Goal: Task Accomplishment & Management: Complete application form

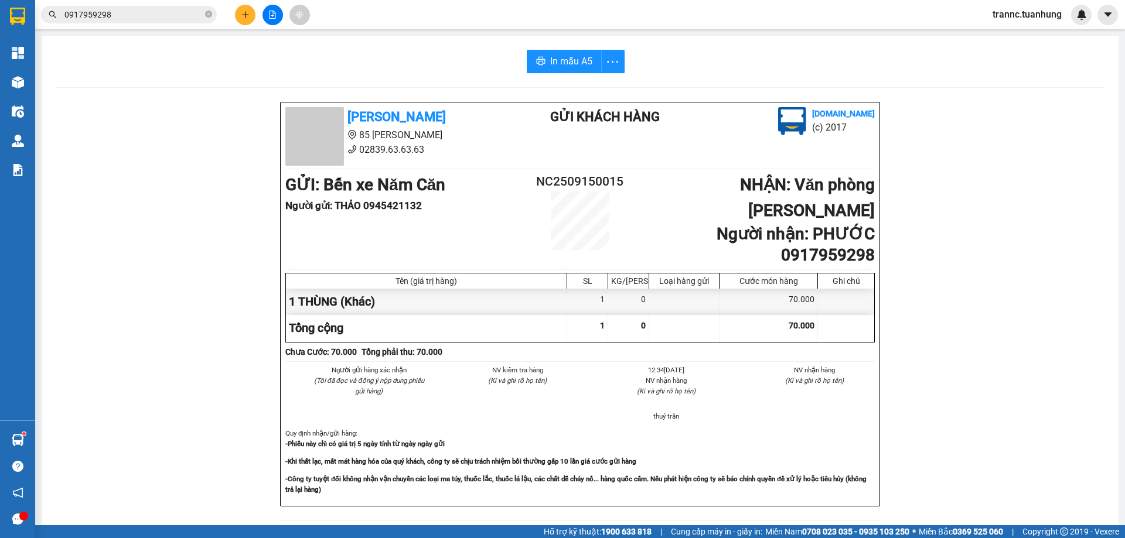
click at [162, 23] on div "Kết quả tìm kiếm ( 937 ) Bộ lọc Mã ĐH Trạng thái Món hàng Thu hộ Tổng cước Chưa…" at bounding box center [114, 15] width 228 height 21
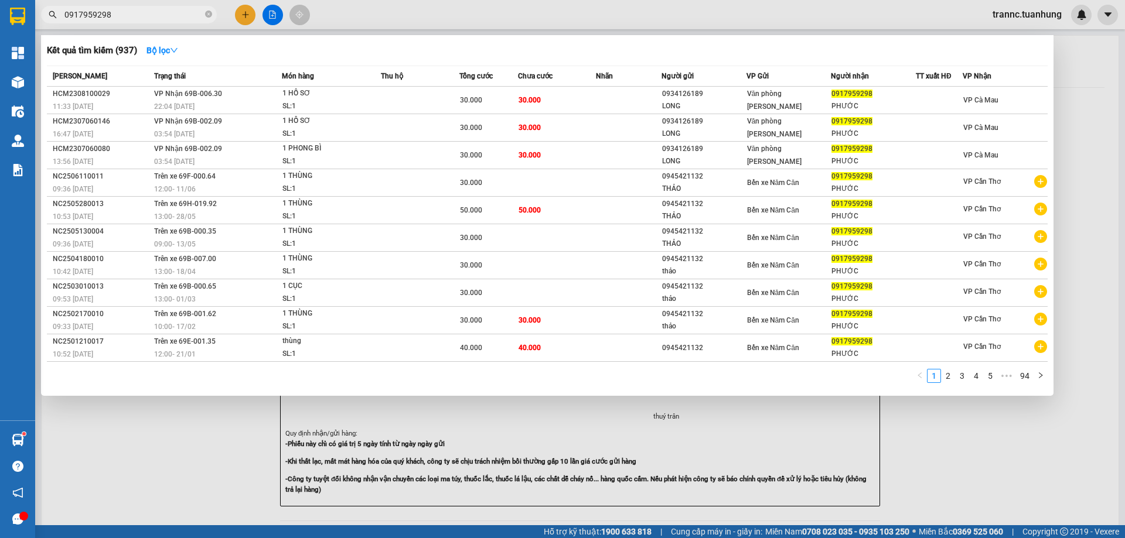
click at [162, 17] on input "0917959298" at bounding box center [133, 14] width 138 height 13
type input "0"
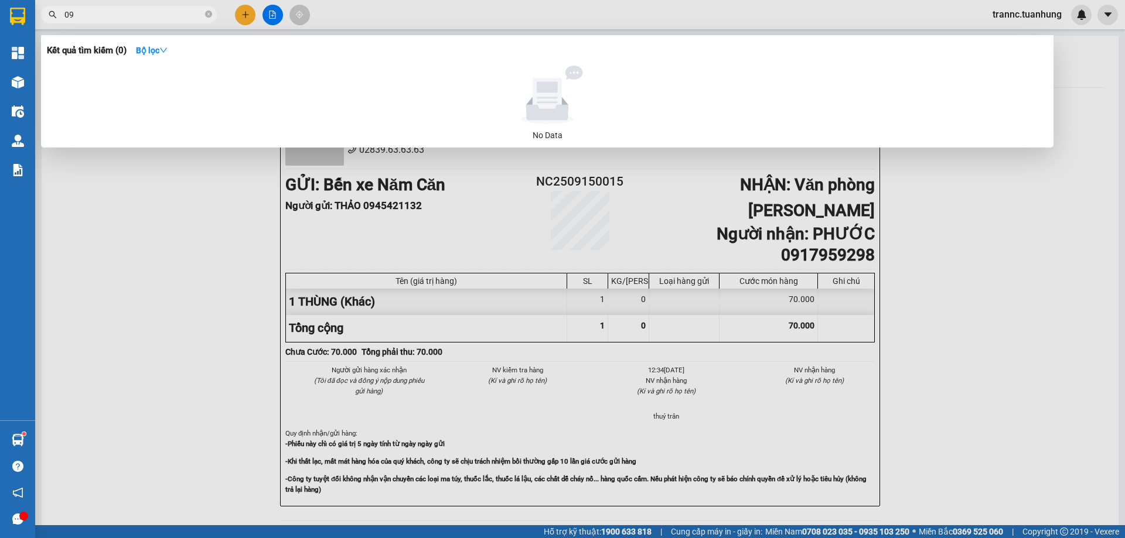
type input "0"
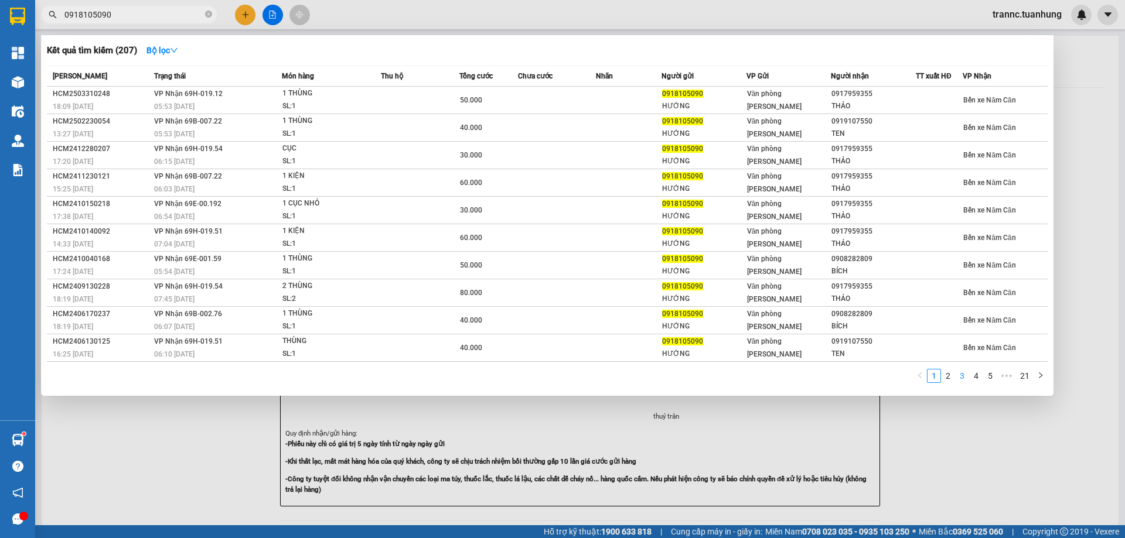
type input "0918105090"
click at [965, 376] on link "3" at bounding box center [961, 376] width 13 height 13
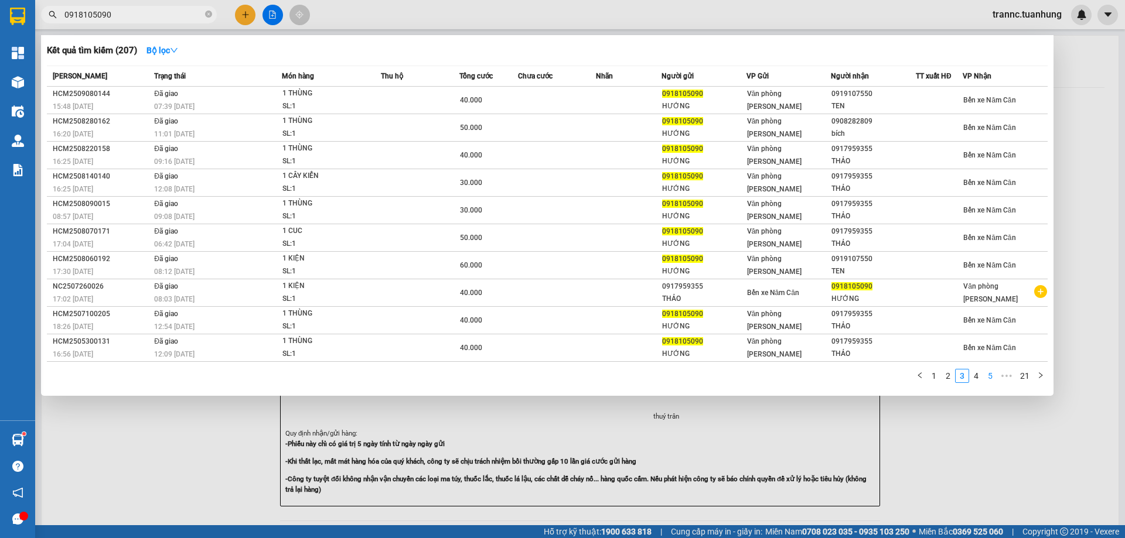
click at [983, 376] on li "5" at bounding box center [990, 376] width 14 height 14
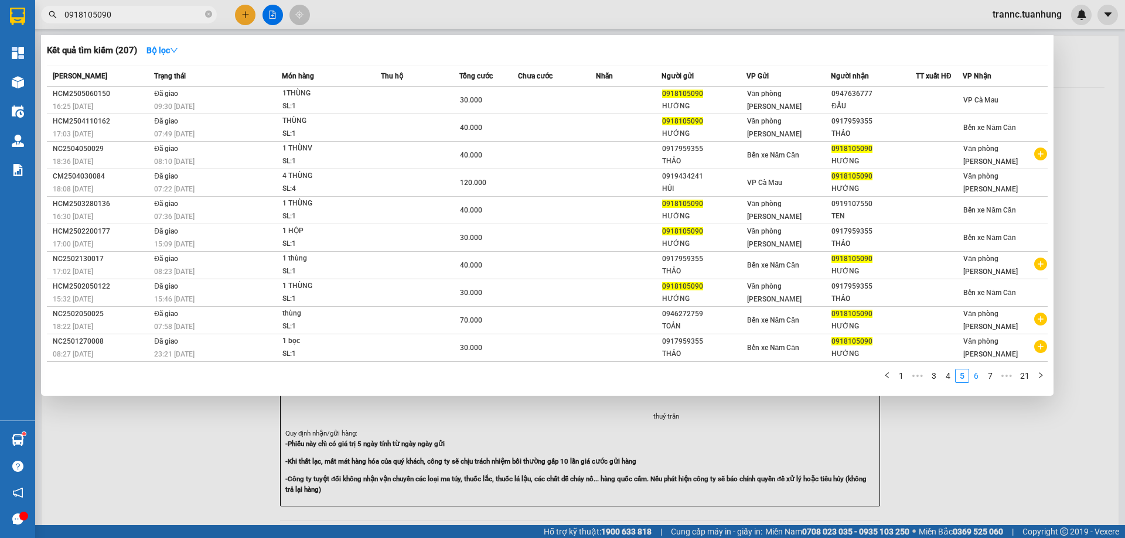
click at [977, 378] on link "6" at bounding box center [976, 376] width 13 height 13
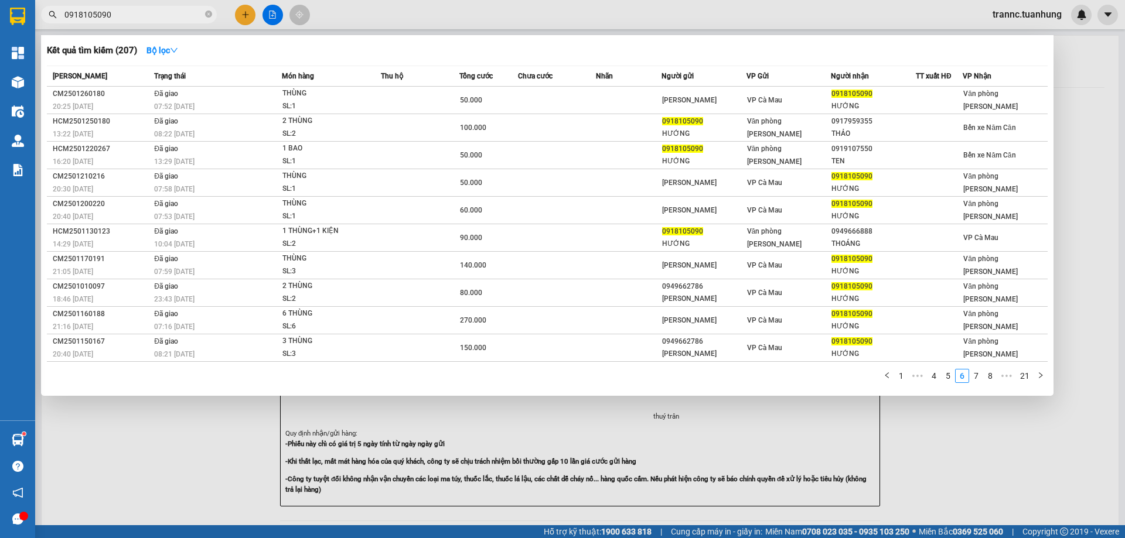
drag, startPoint x: 150, startPoint y: 16, endPoint x: 80, endPoint y: 18, distance: 69.7
click at [59, 23] on span "0918105090" at bounding box center [129, 15] width 176 height 18
click at [245, 18] on div at bounding box center [562, 269] width 1125 height 538
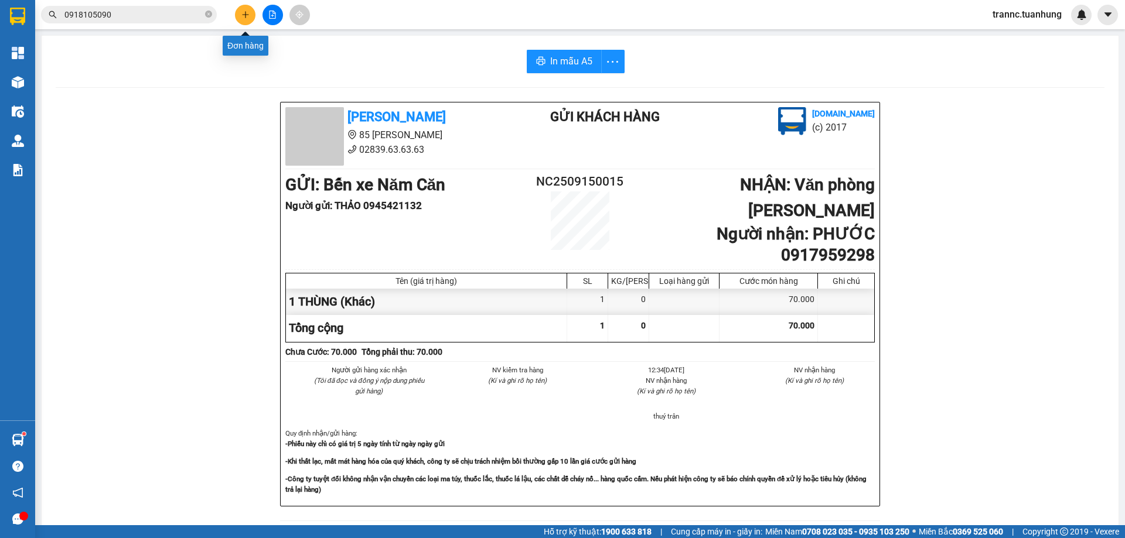
click at [245, 17] on icon "plus" at bounding box center [245, 15] width 8 height 8
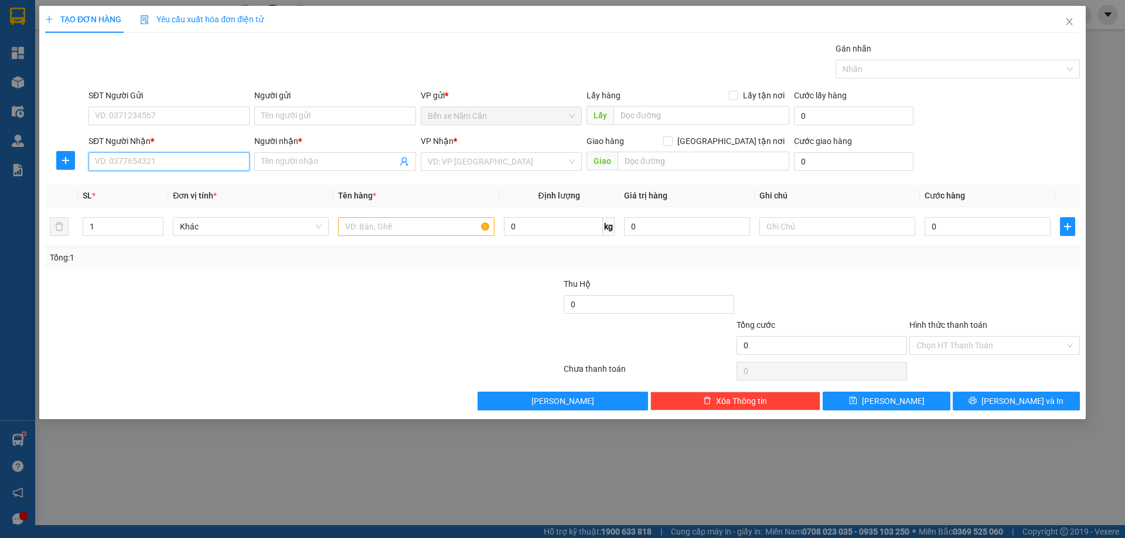
click at [167, 161] on input "SĐT Người Nhận *" at bounding box center [168, 161] width 161 height 19
paste input "0918105090"
type input "0918105090"
click at [190, 162] on input "0918105090" at bounding box center [168, 161] width 161 height 19
click at [176, 187] on div "0918105090 - HƯỚNG" at bounding box center [168, 185] width 147 height 13
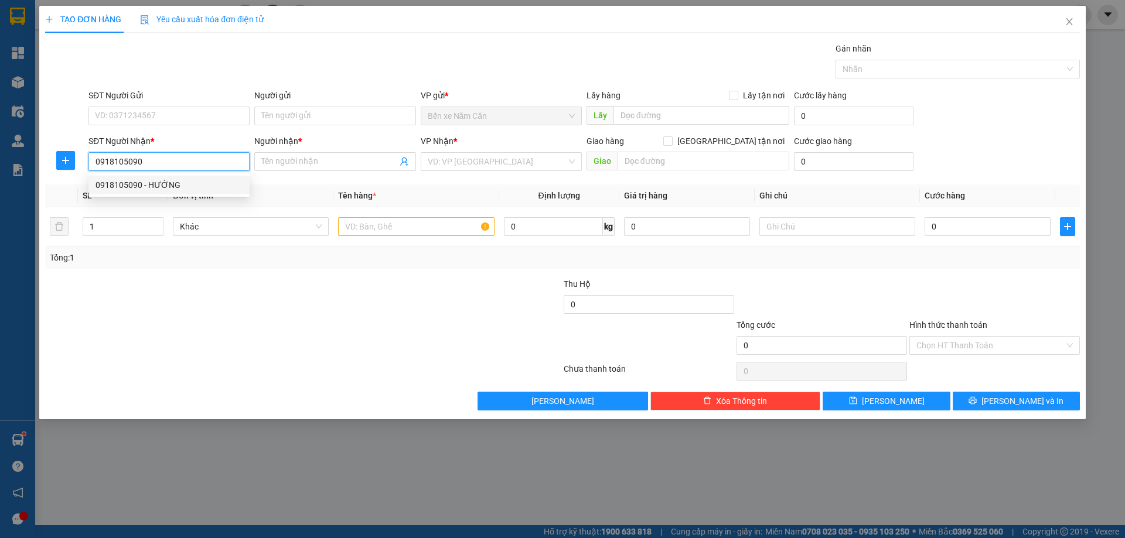
type input "HƯỚNG"
type input "0918105090"
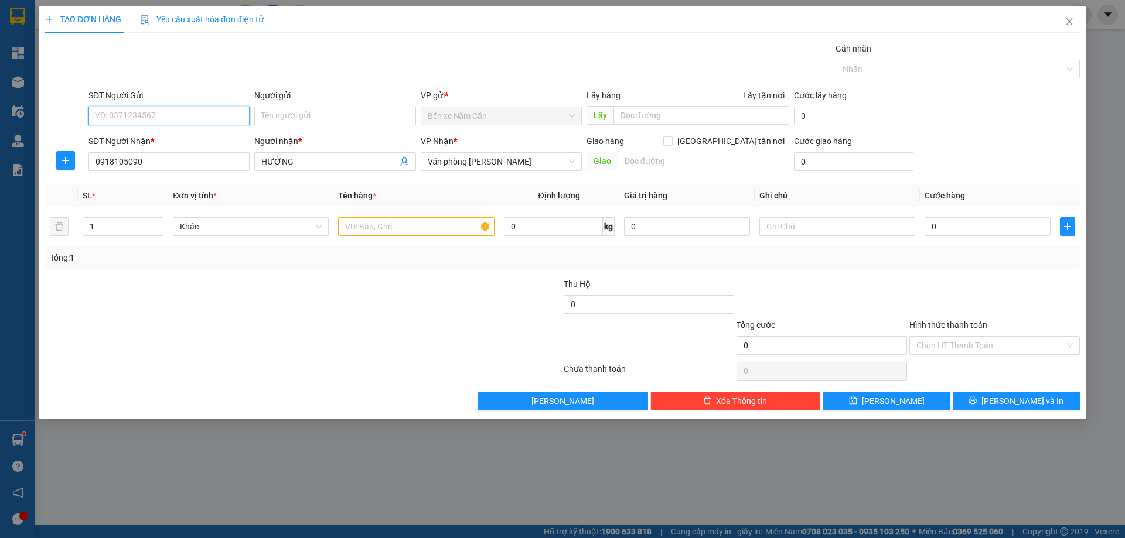
click at [164, 113] on input "SĐT Người Gửi" at bounding box center [168, 116] width 161 height 19
type input "09"
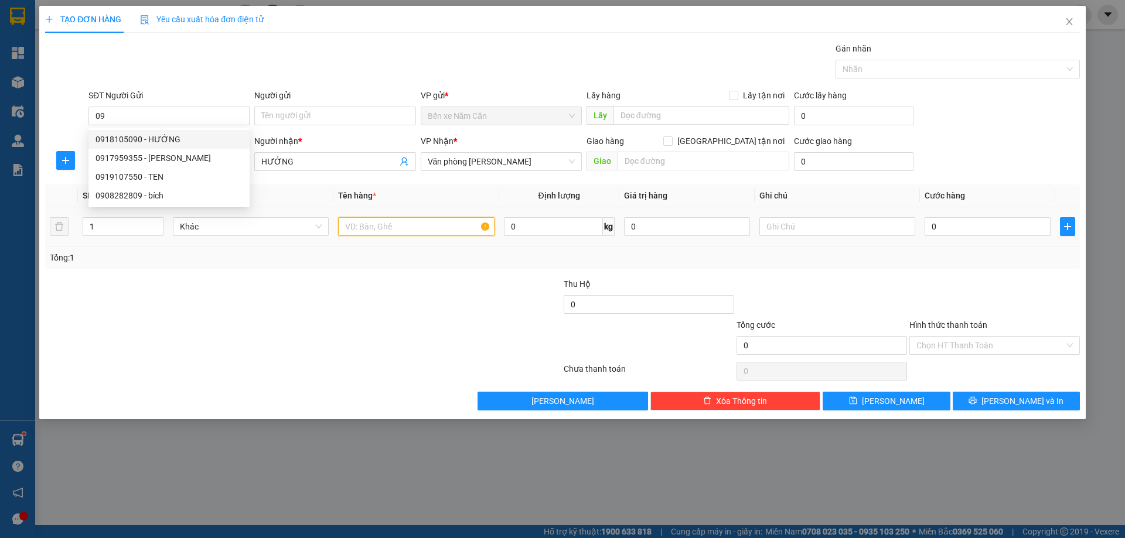
click at [385, 232] on input "text" at bounding box center [416, 226] width 156 height 19
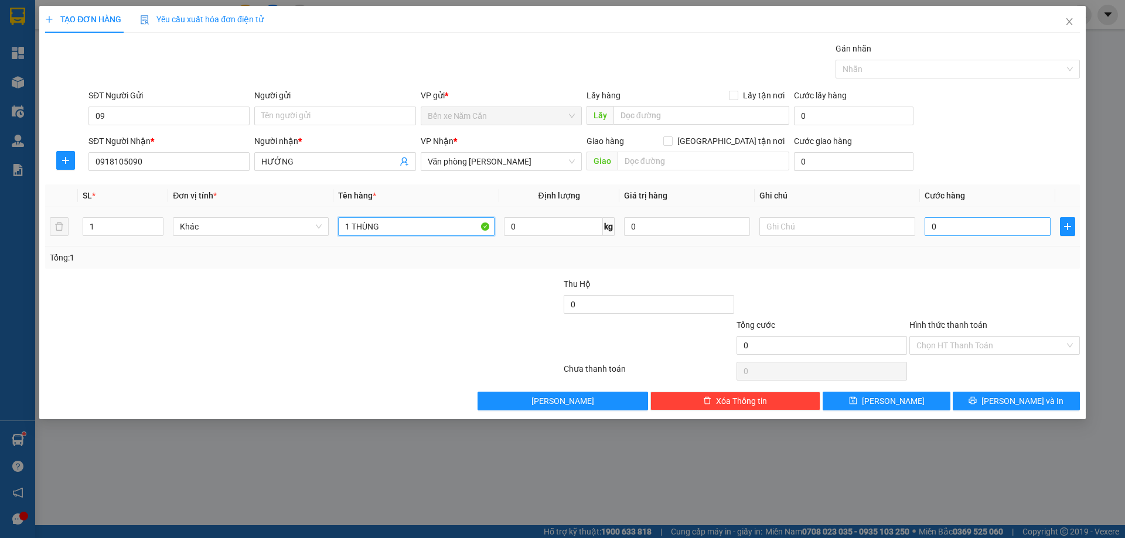
type input "1 THÙNG"
click at [943, 226] on input "0" at bounding box center [987, 226] width 126 height 19
type input "3"
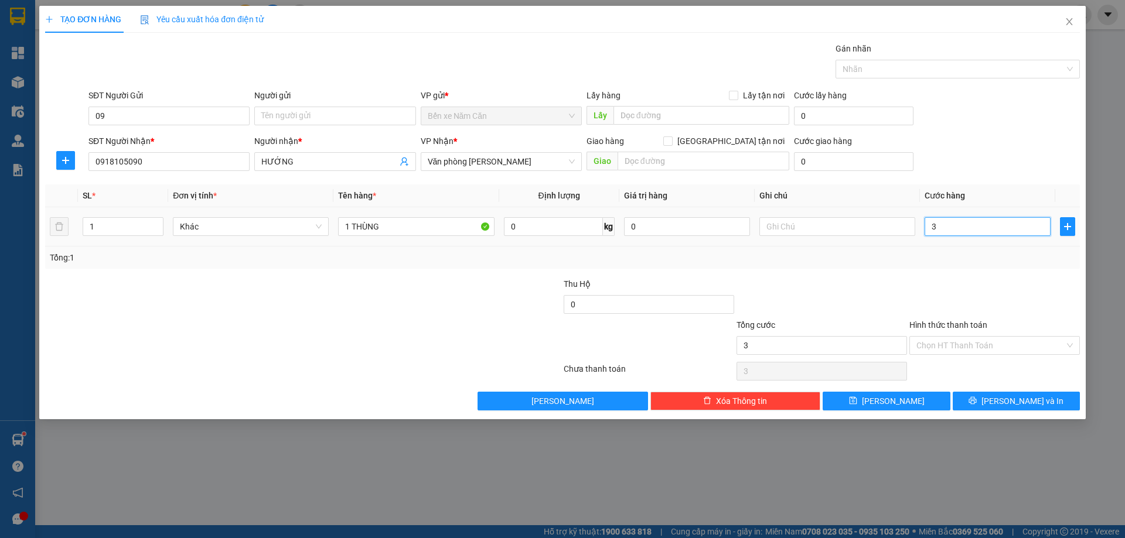
type input "30"
type input "30.000"
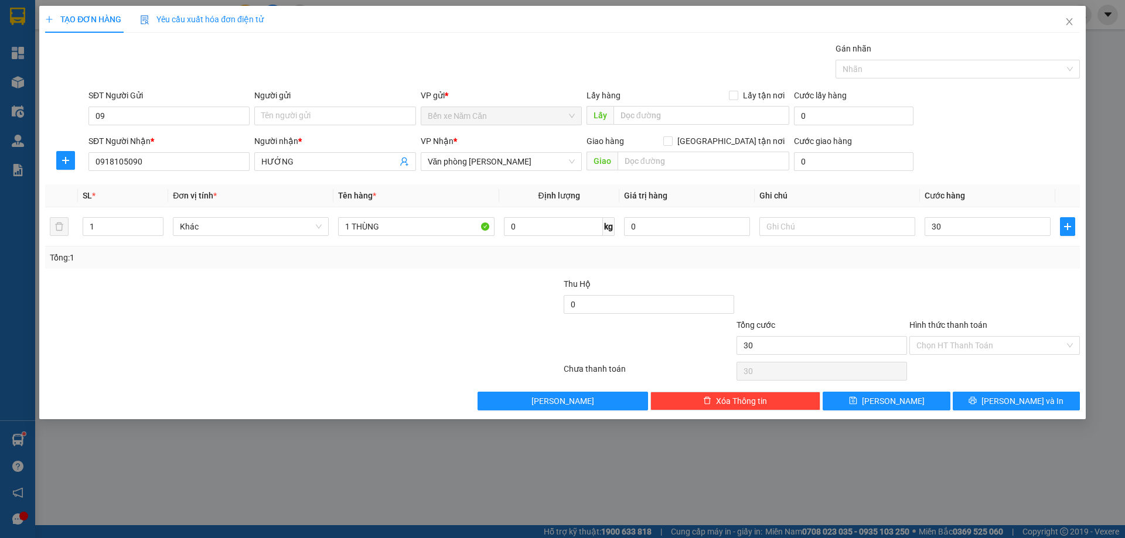
type input "30.000"
click at [946, 278] on div at bounding box center [994, 298] width 173 height 41
click at [127, 122] on input "09" at bounding box center [168, 116] width 161 height 19
type input "0941979777"
click at [283, 114] on input "Người gửi" at bounding box center [334, 116] width 161 height 19
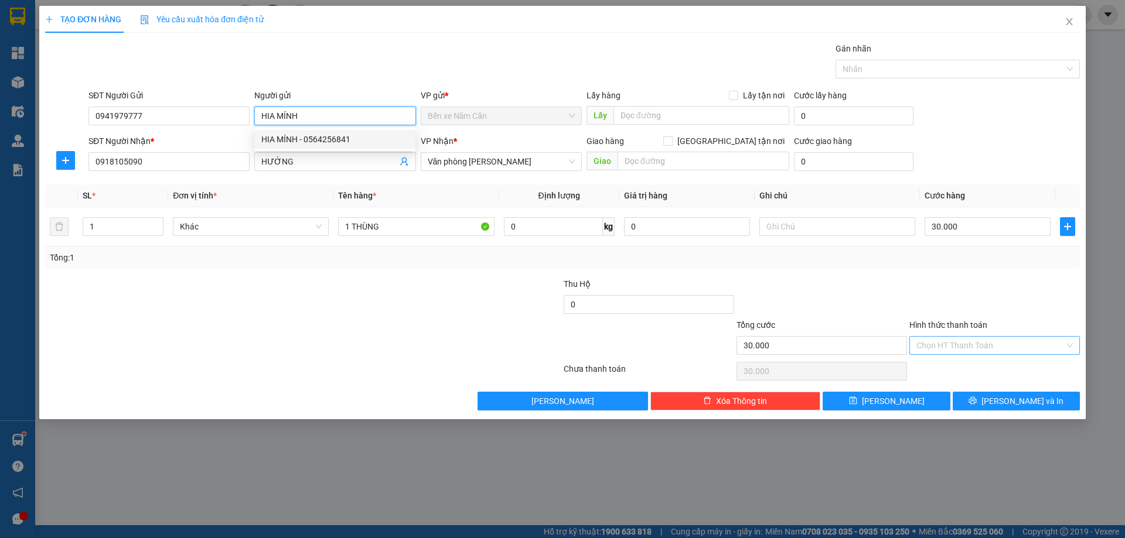
type input "HIA MÍNH"
click at [955, 347] on input "Hình thức thanh toán" at bounding box center [990, 346] width 148 height 18
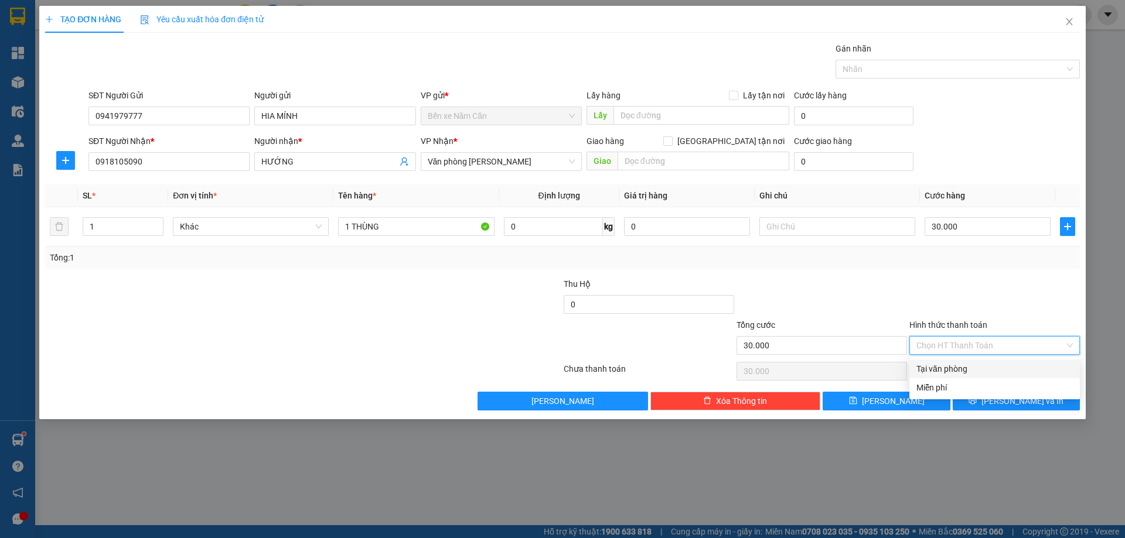
click at [958, 364] on div "Tại văn phòng" at bounding box center [994, 369] width 156 height 13
type input "0"
click at [1047, 400] on button "[PERSON_NAME] và In" at bounding box center [1016, 401] width 127 height 19
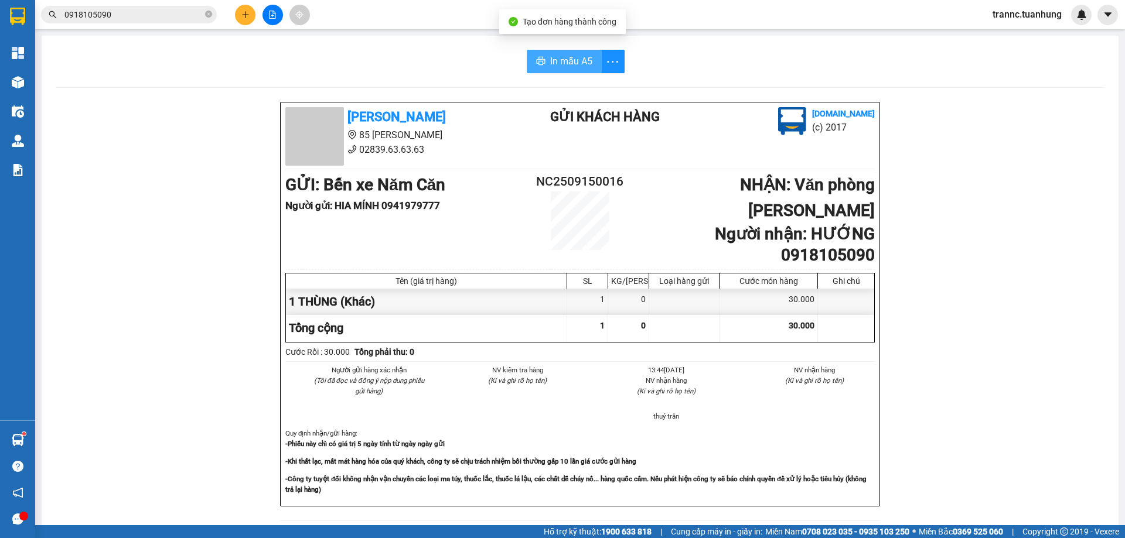
click at [585, 67] on span "In mẫu A5" at bounding box center [571, 61] width 42 height 15
click at [167, 12] on input "0918105090" at bounding box center [133, 14] width 138 height 13
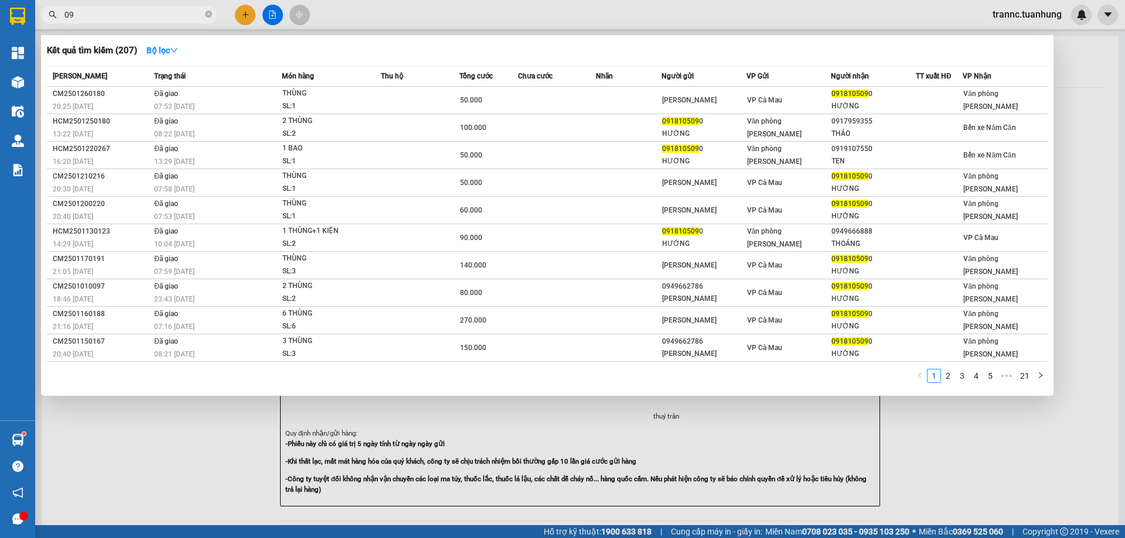
type input "0"
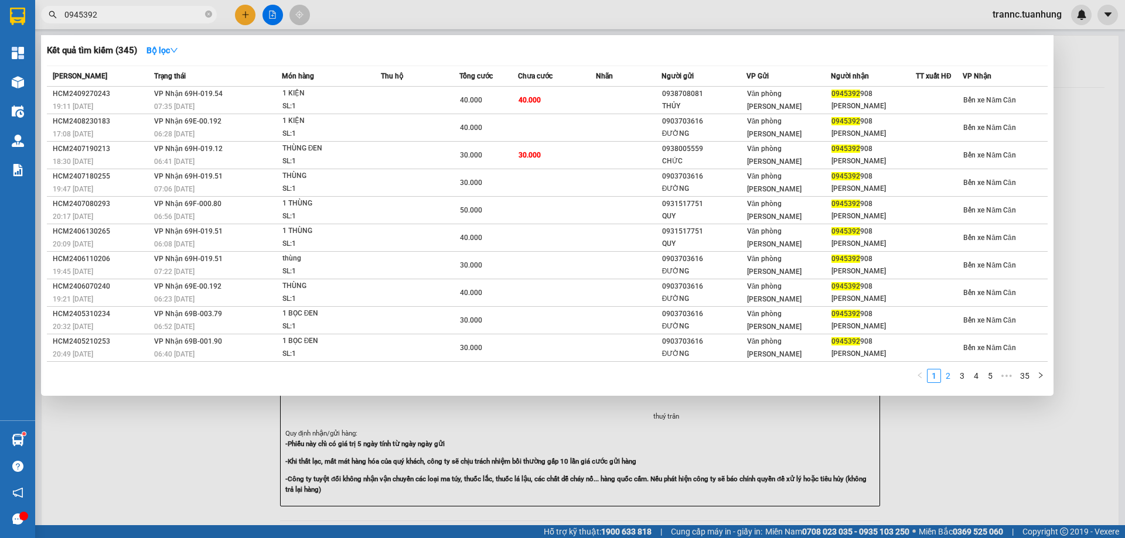
type input "0945392"
click at [943, 378] on link "2" at bounding box center [947, 376] width 13 height 13
click at [933, 381] on link "1" at bounding box center [933, 376] width 13 height 13
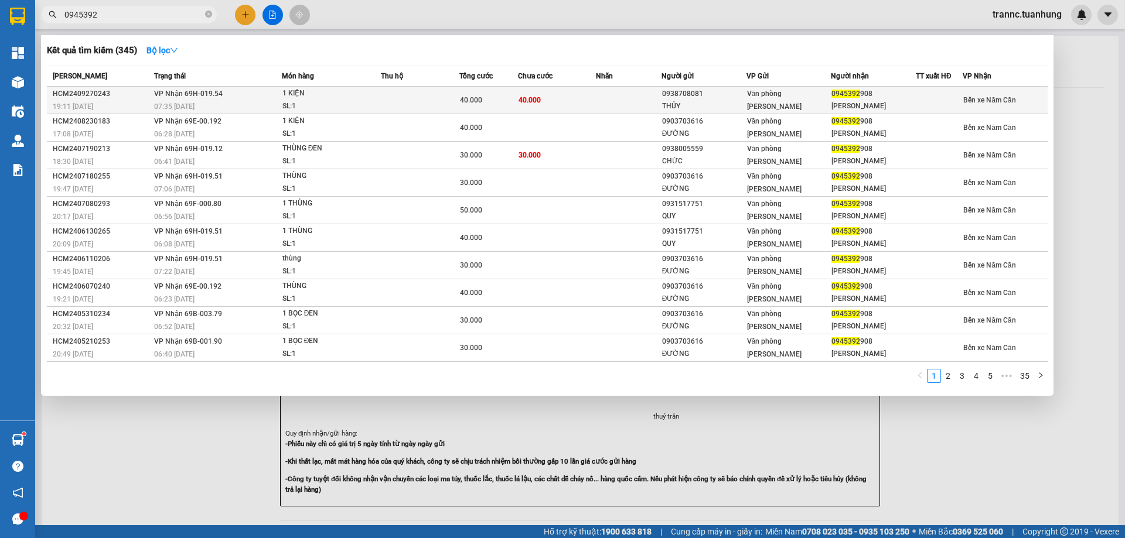
click at [335, 90] on div "1 KIỆN" at bounding box center [326, 93] width 88 height 13
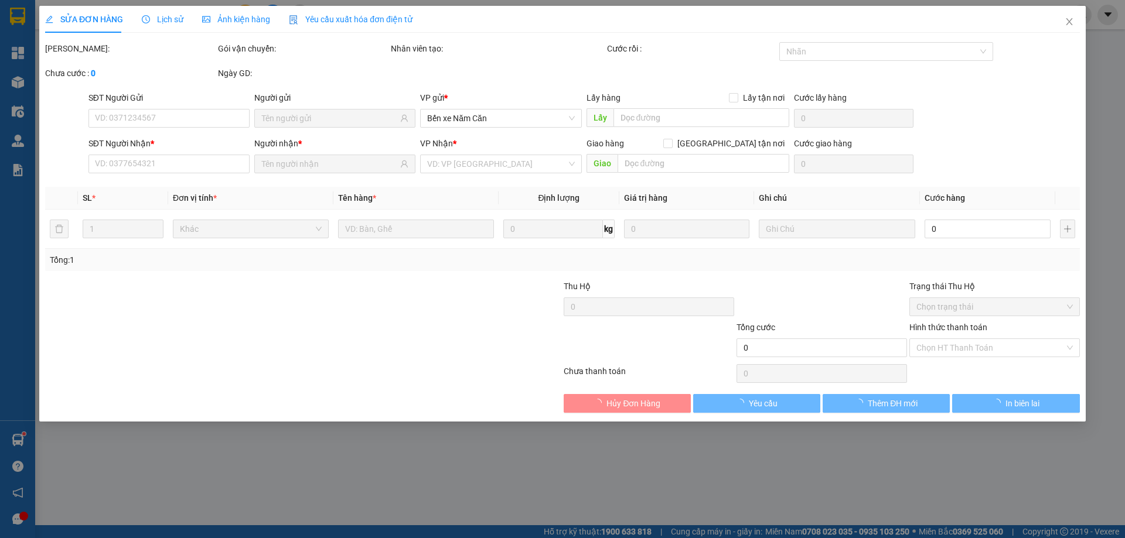
type input "0938708081"
type input "THỦY"
type input "0945392908"
type input "[PERSON_NAME]"
type input "40.000"
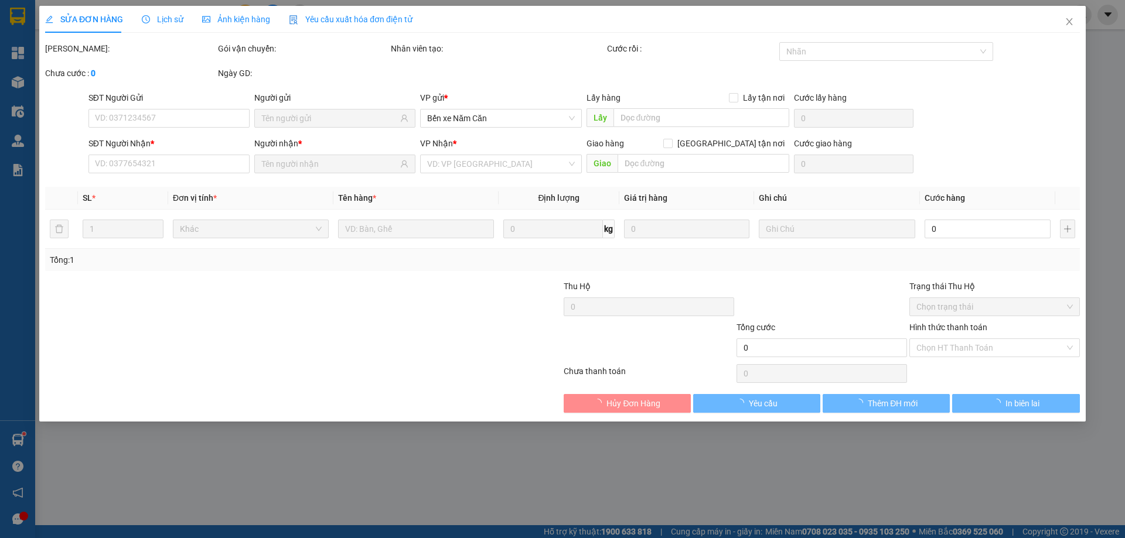
type input "40.000"
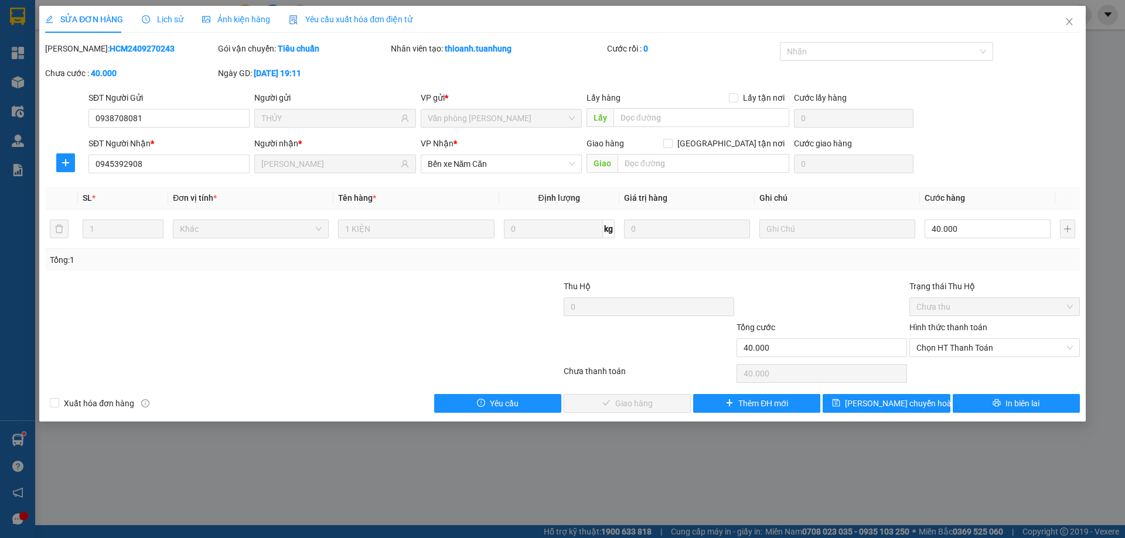
click at [165, 18] on span "Lịch sử" at bounding box center [163, 19] width 42 height 9
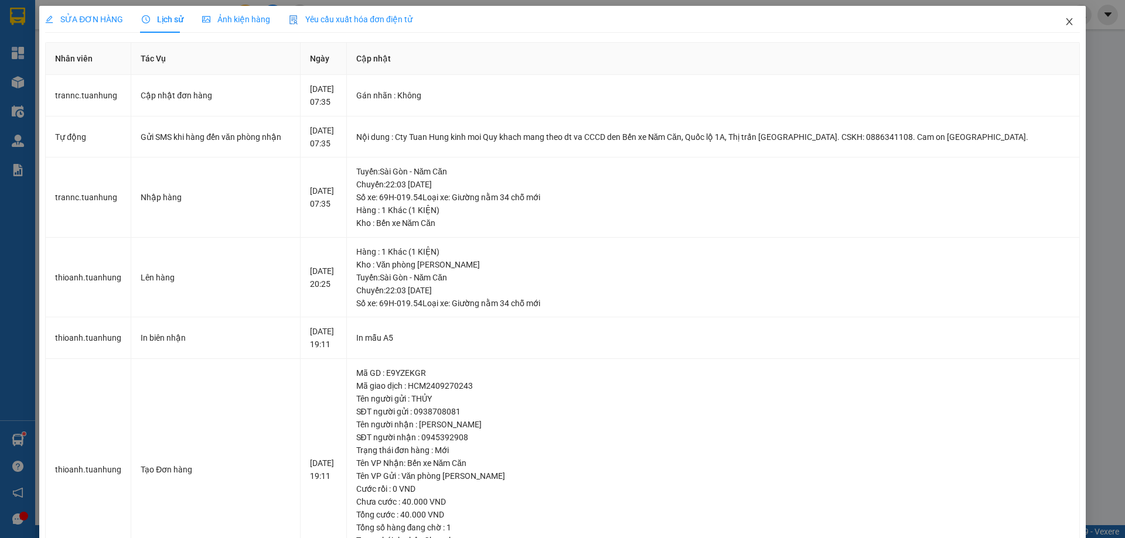
click at [1064, 18] on icon "close" at bounding box center [1068, 21] width 9 height 9
